Goal: Go to known website: Go to known website

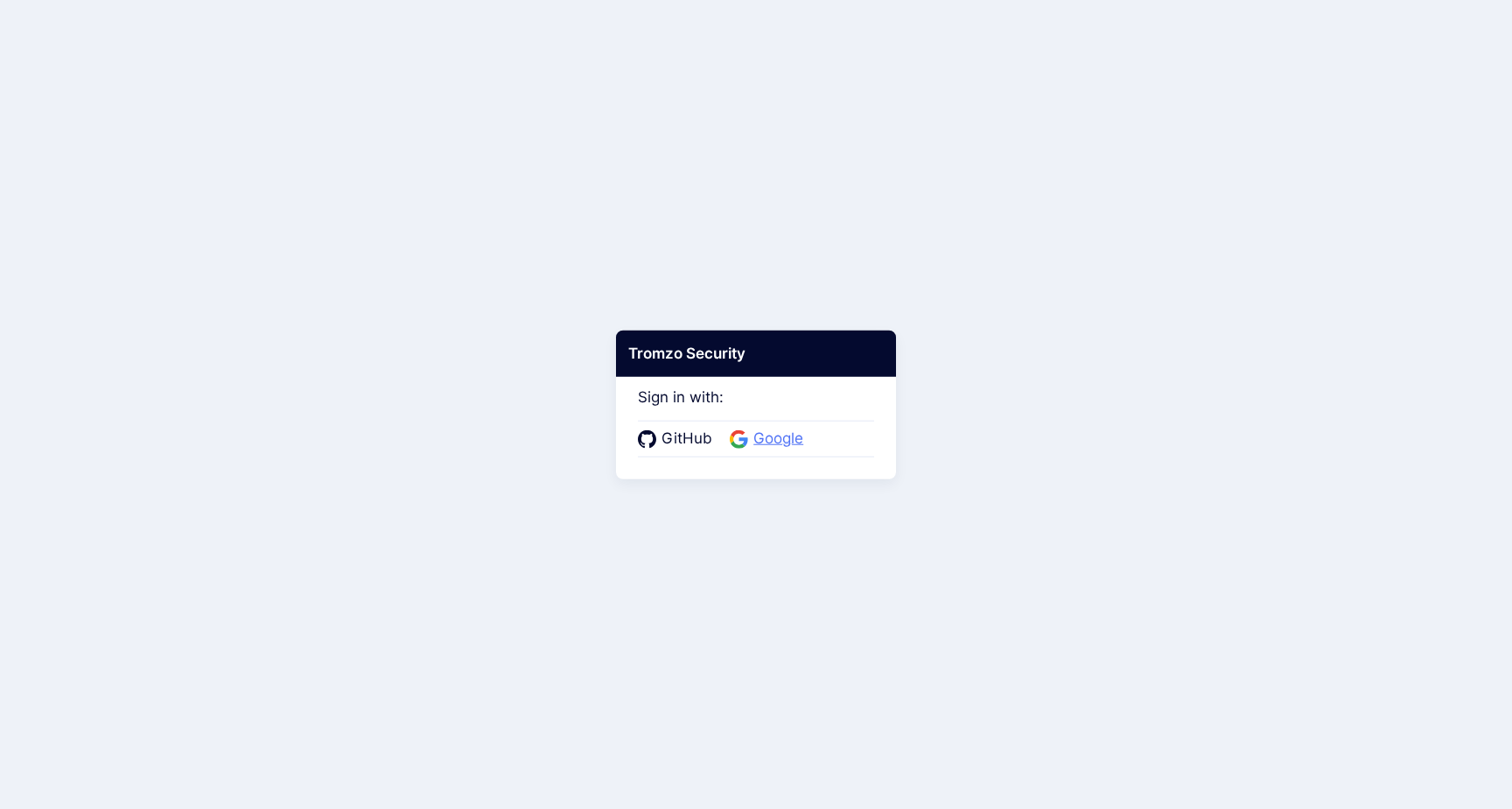
click at [764, 439] on span "Google" at bounding box center [778, 438] width 60 height 22
